Goal: Transaction & Acquisition: Download file/media

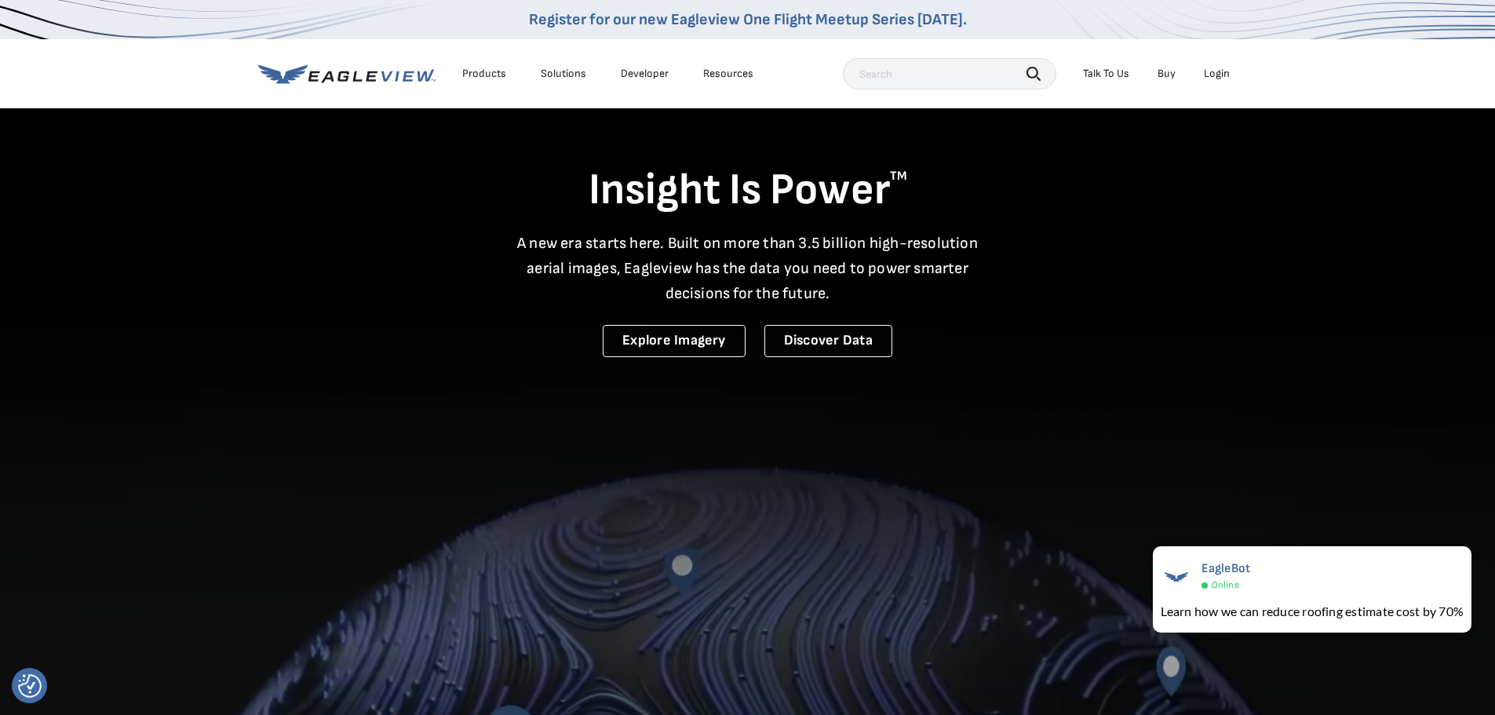
click at [1227, 72] on div "Login" at bounding box center [1217, 74] width 26 height 14
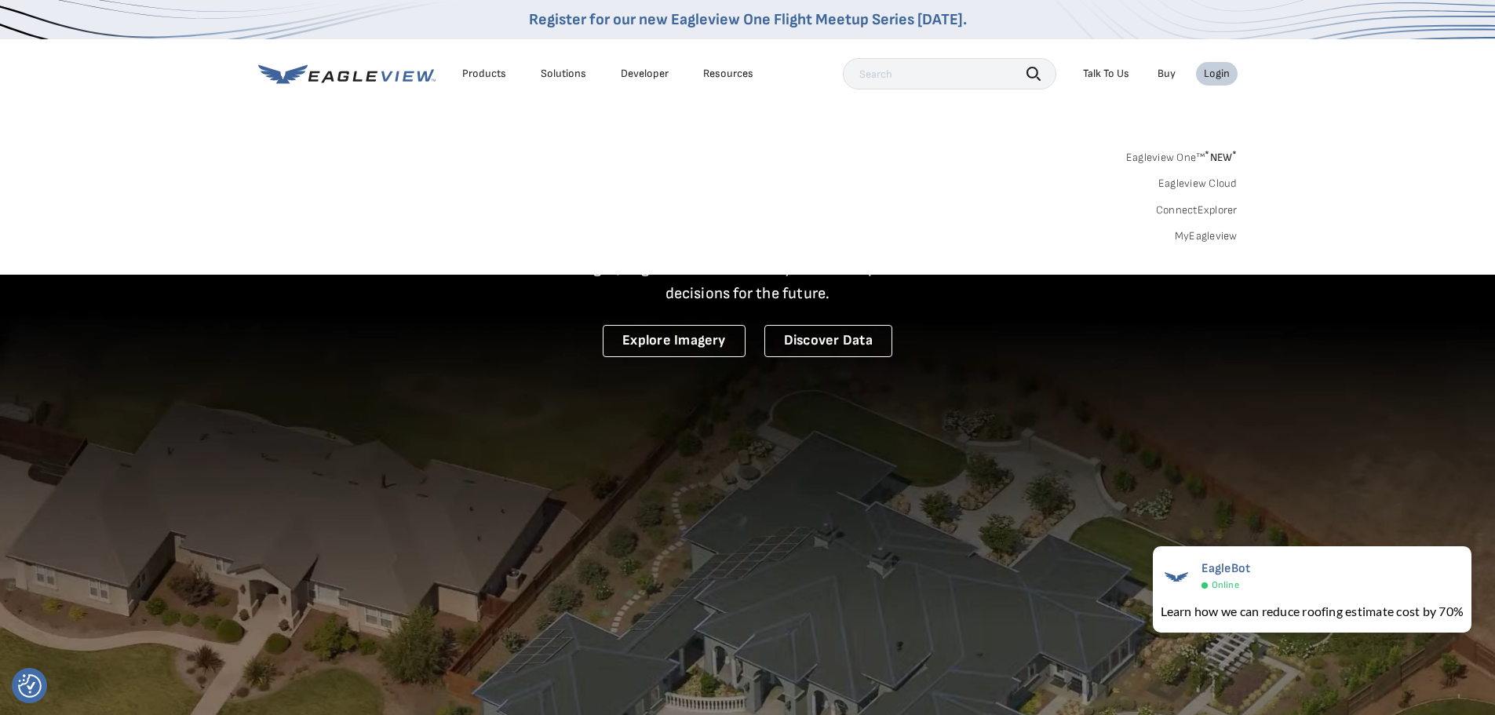
click at [1198, 238] on link "MyEagleview" at bounding box center [1206, 236] width 63 height 14
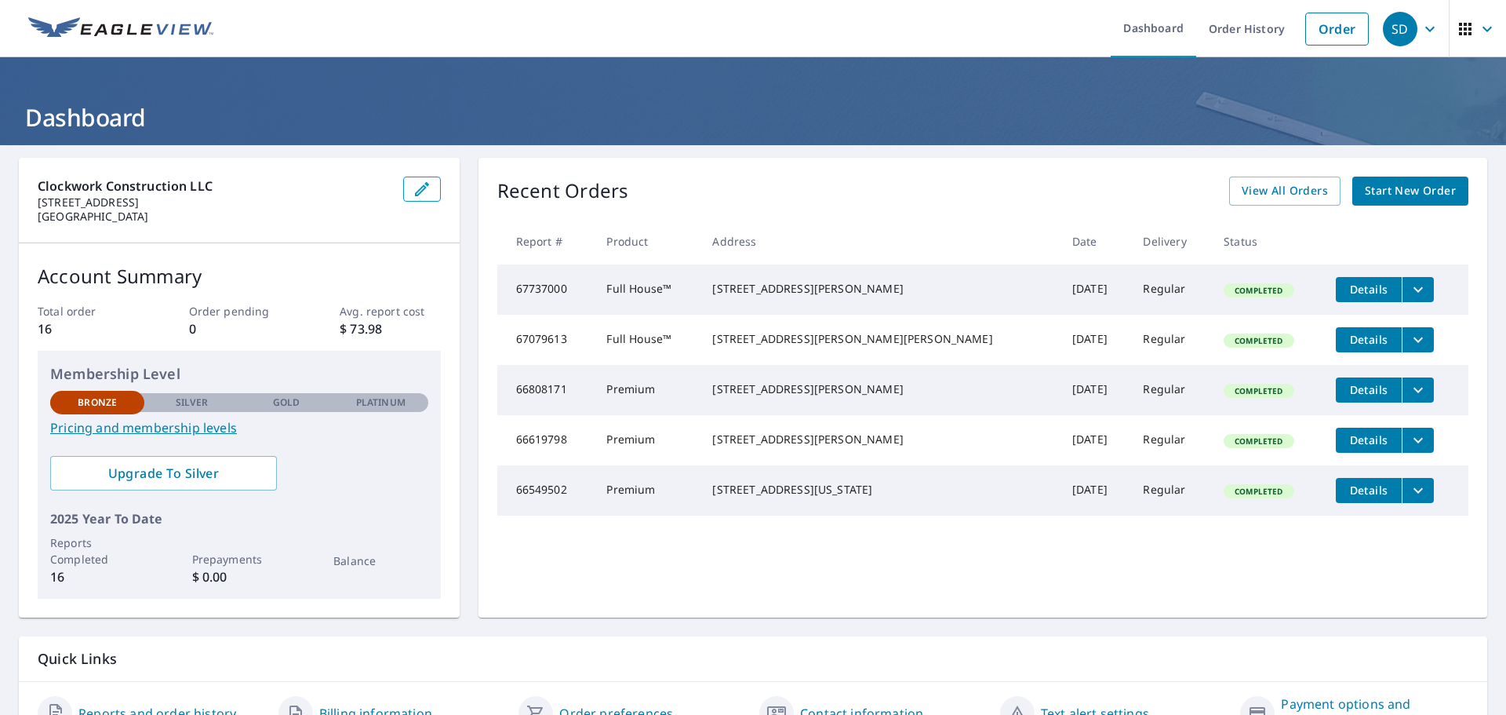
click at [1409, 293] on icon "filesDropdownBtn-67737000" at bounding box center [1418, 289] width 19 height 19
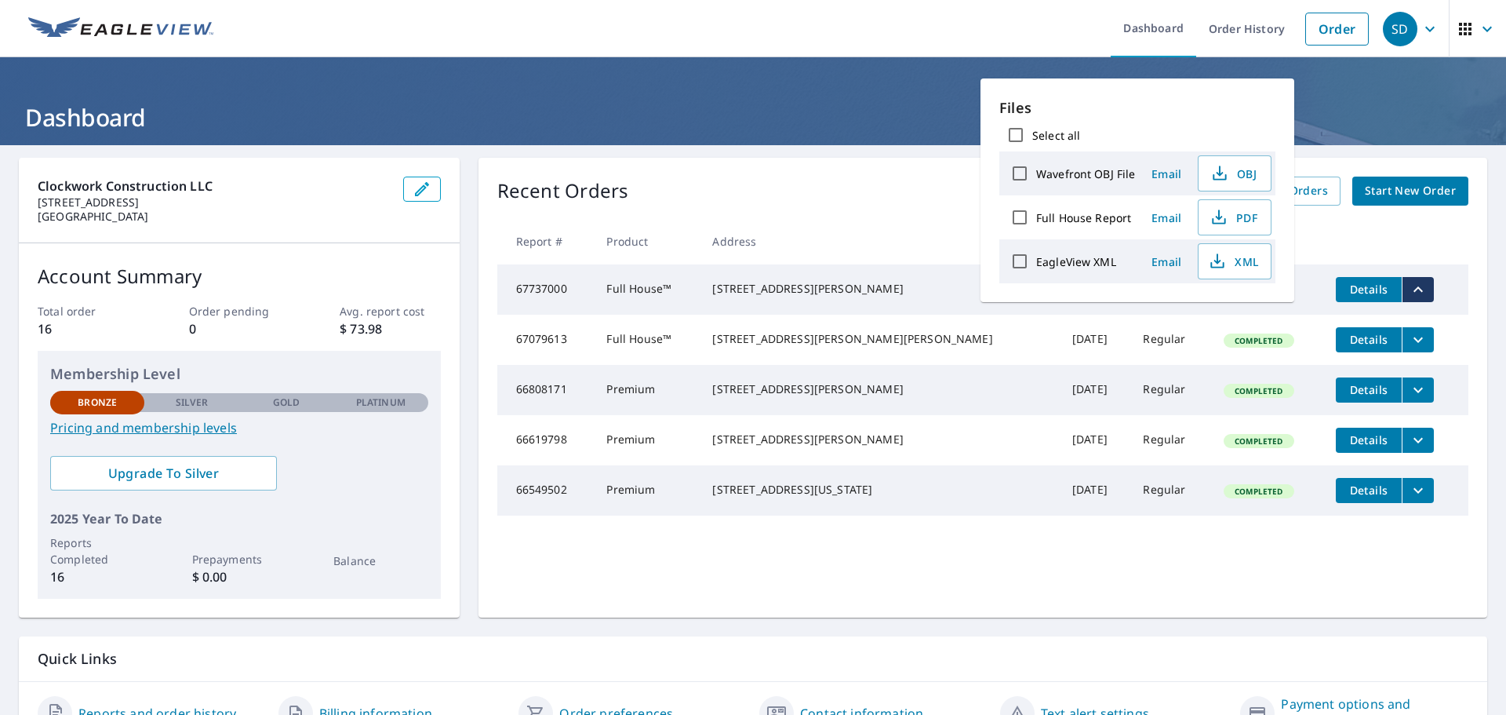
click at [743, 301] on td "311 N Chicago Ave Elwood, IL 60421" at bounding box center [879, 289] width 359 height 50
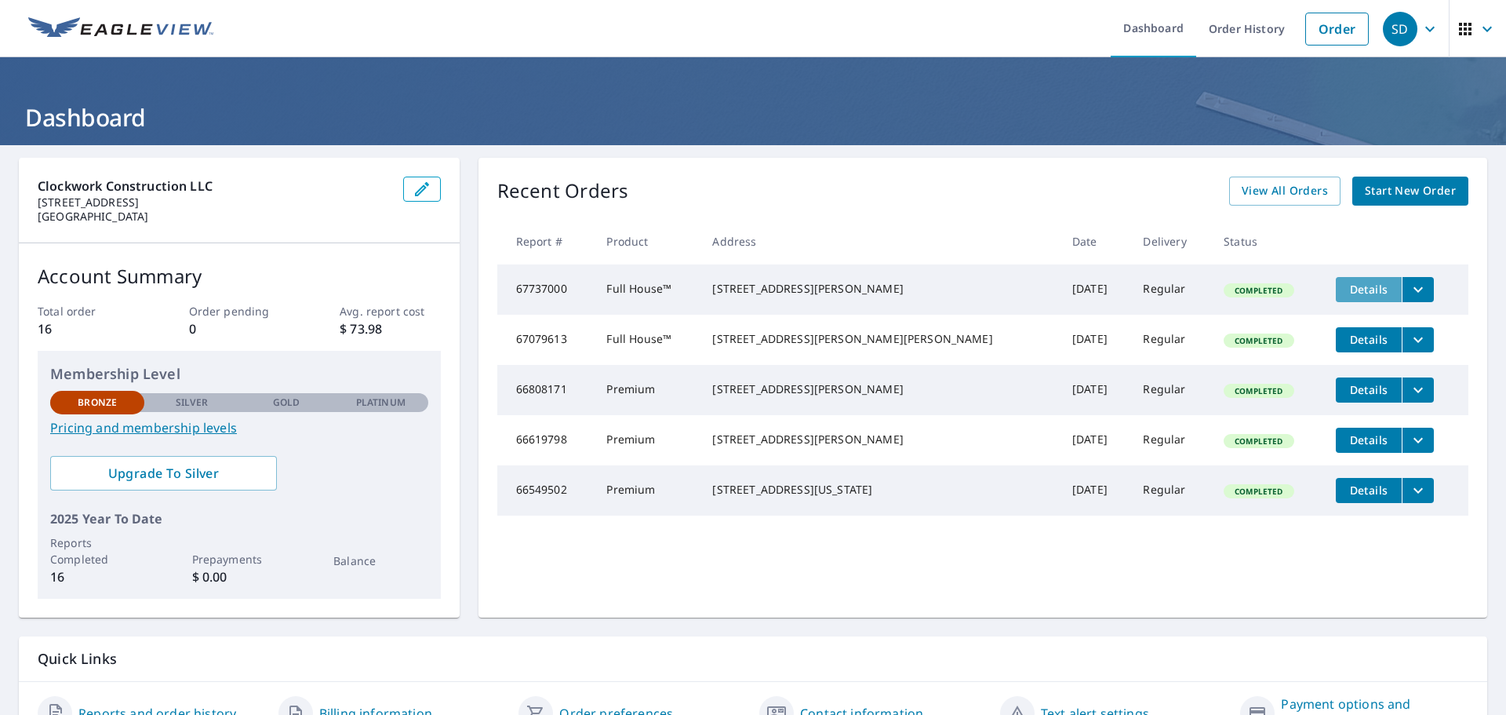
click at [1336, 293] on button "Details" at bounding box center [1369, 289] width 66 height 25
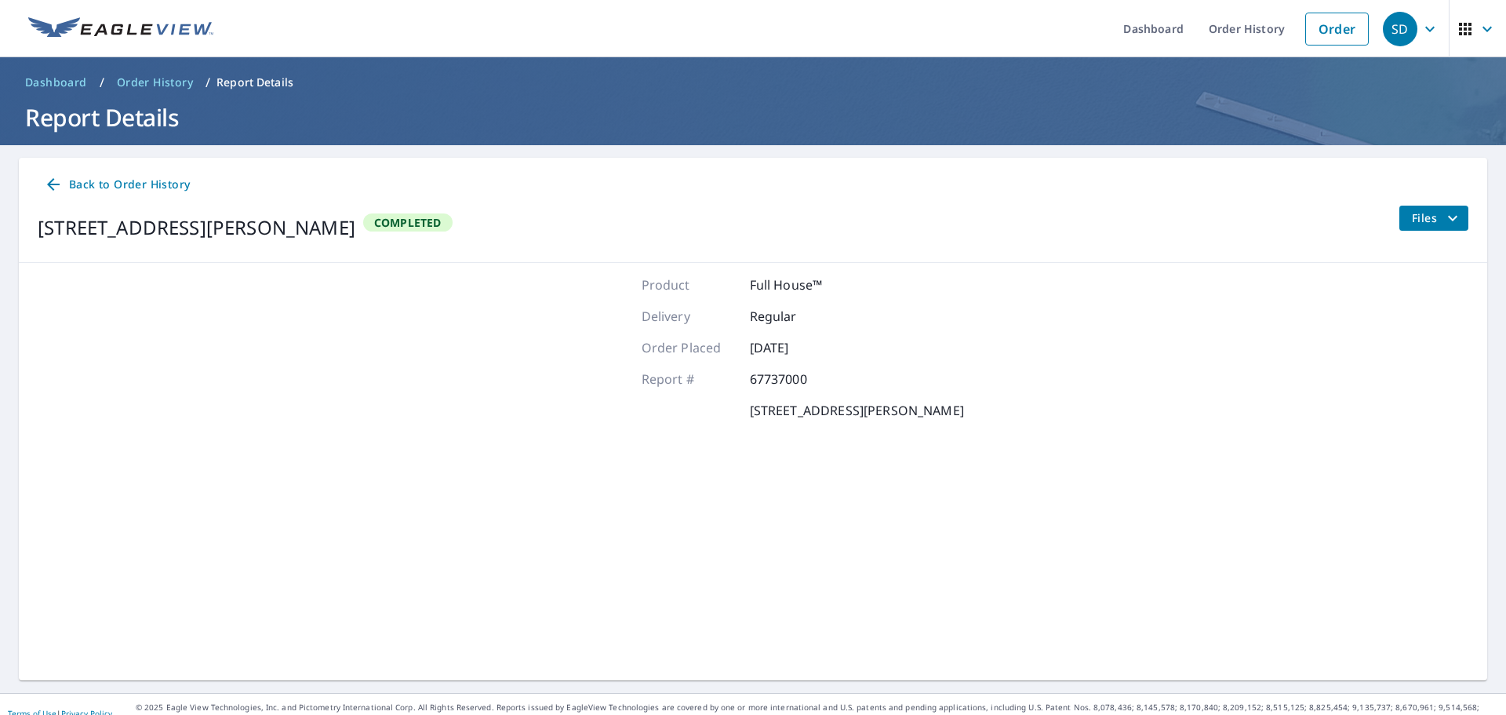
click at [1448, 218] on icon "filesDropdownBtn-67737000" at bounding box center [1452, 217] width 9 height 5
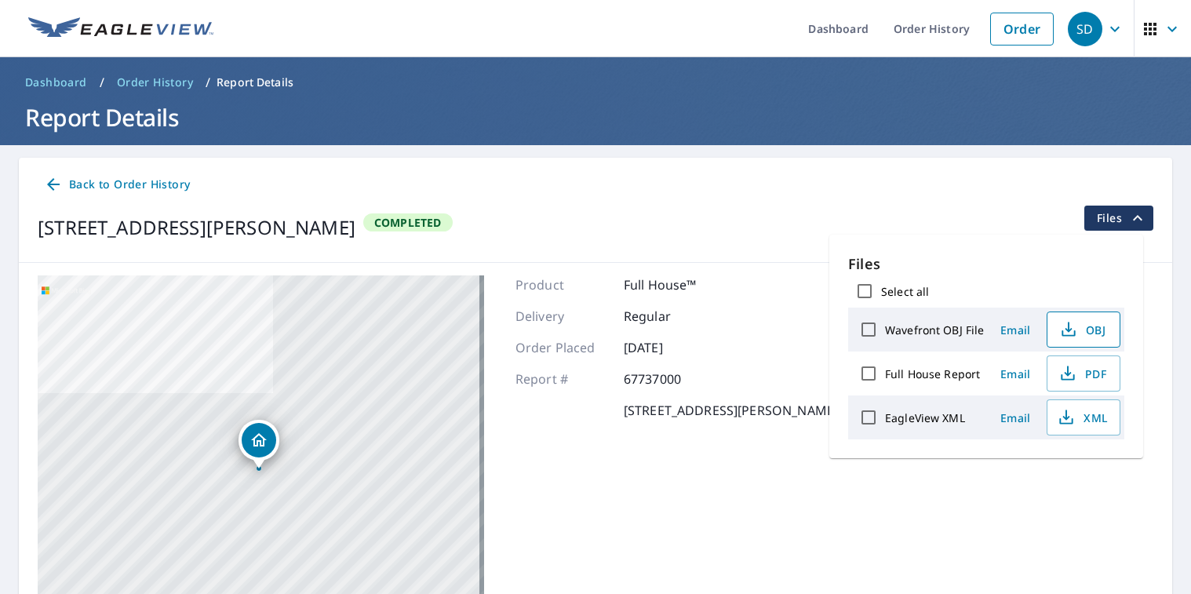
click at [1085, 330] on span "OBJ" at bounding box center [1082, 329] width 50 height 19
